Goal: Use online tool/utility: Utilize a website feature to perform a specific function

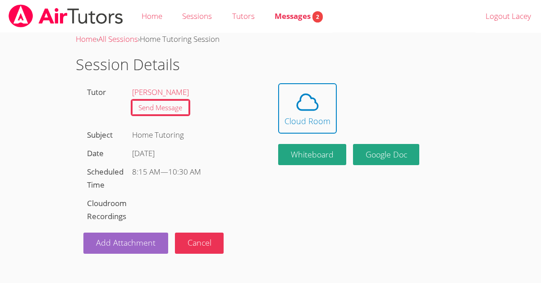
click at [307, 206] on div "Home › All Sessions › Home Tutoring Session Session Details Tutor [PERSON_NAME]…" at bounding box center [270, 143] width 405 height 221
click at [309, 103] on icon at bounding box center [307, 102] width 25 height 25
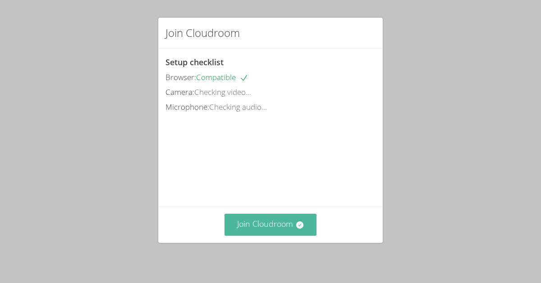
click at [287, 223] on button "Join Cloudroom" at bounding box center [270, 225] width 92 height 22
